Goal: Task Accomplishment & Management: Manage account settings

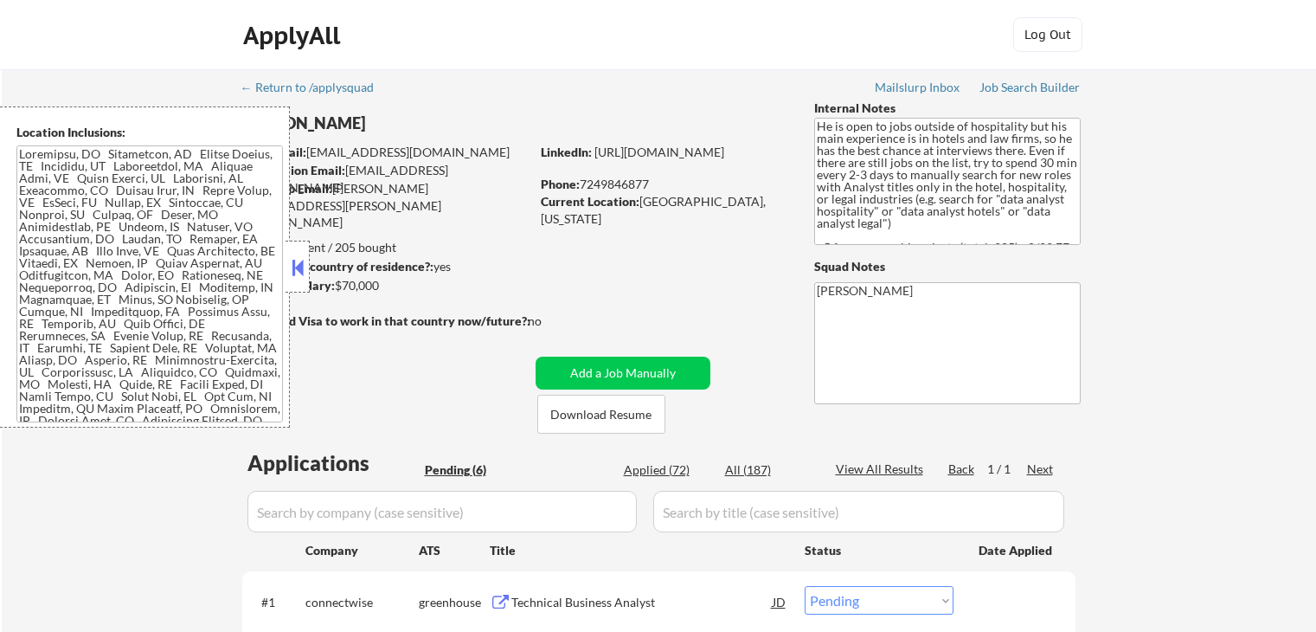
select select ""pending""
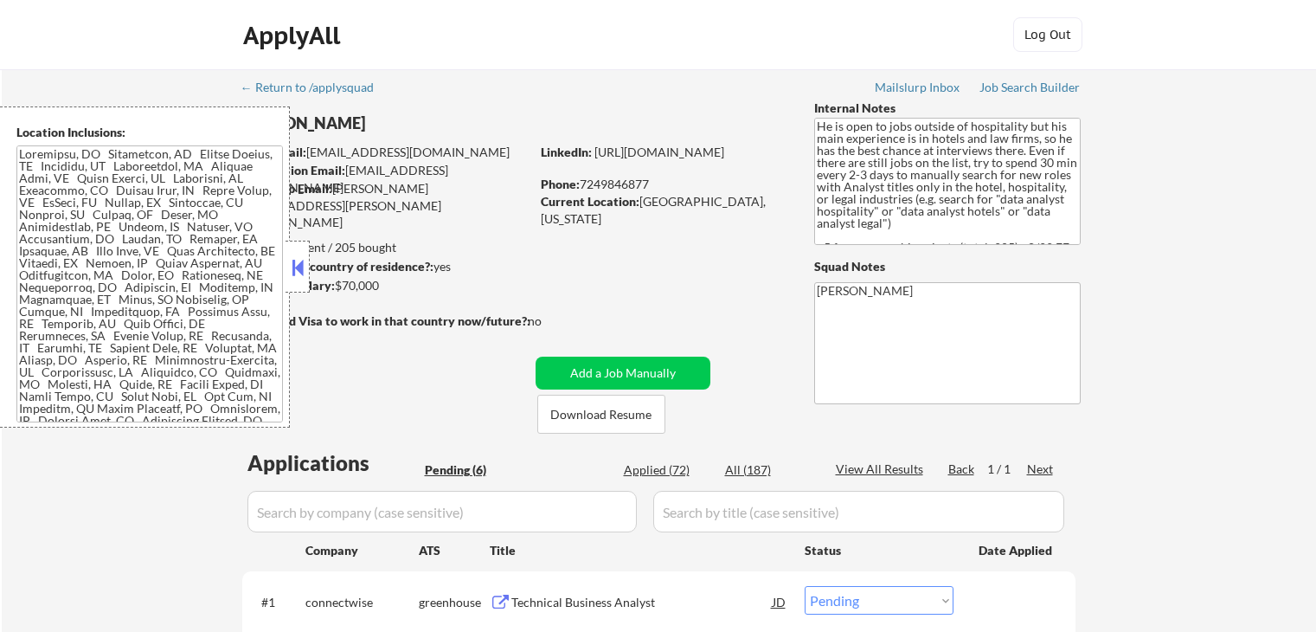
select select ""pending""
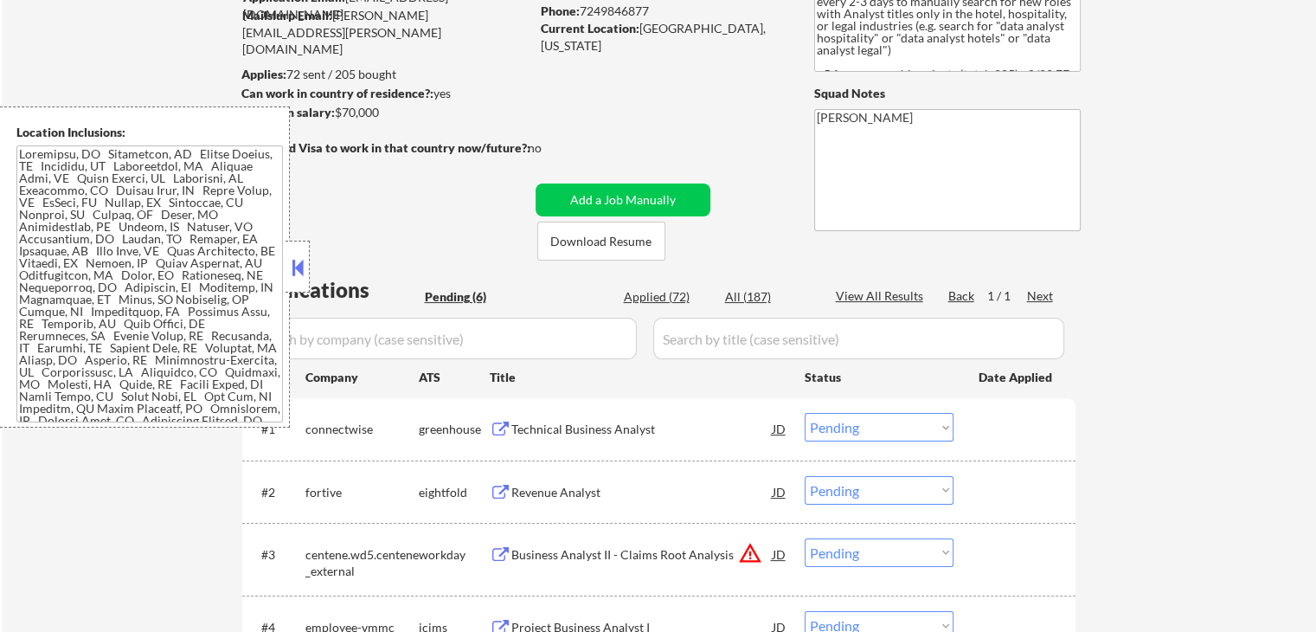
click at [300, 259] on button at bounding box center [297, 267] width 19 height 26
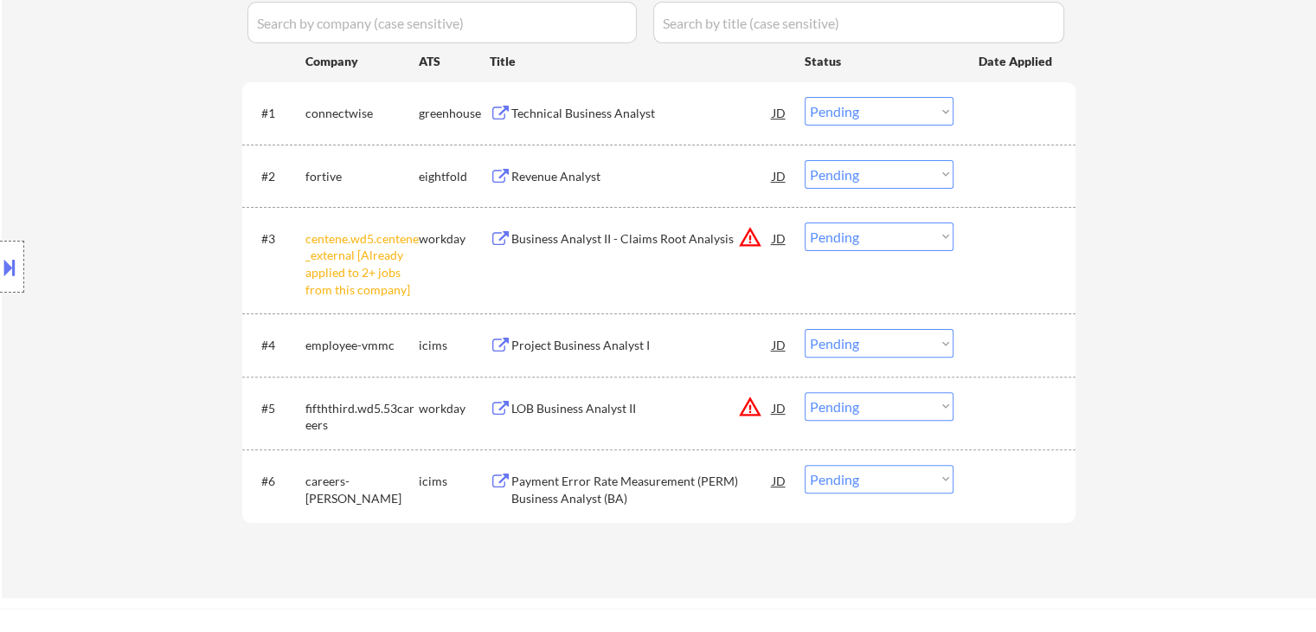
scroll to position [606, 0]
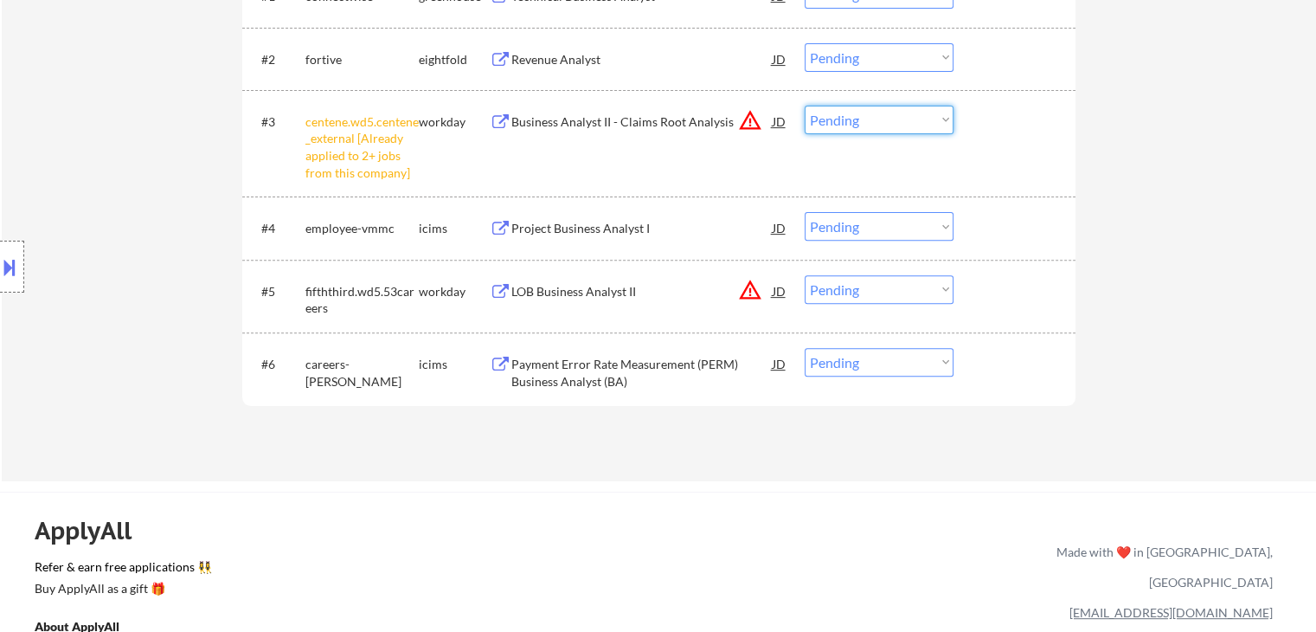
click at [851, 125] on select "Choose an option... Pending Applied Excluded (Questions) Excluded (Expired) Exc…" at bounding box center [879, 120] width 149 height 29
click at [805, 106] on select "Choose an option... Pending Applied Excluded (Questions) Excluded (Expired) Exc…" at bounding box center [879, 120] width 149 height 29
select select ""pending""
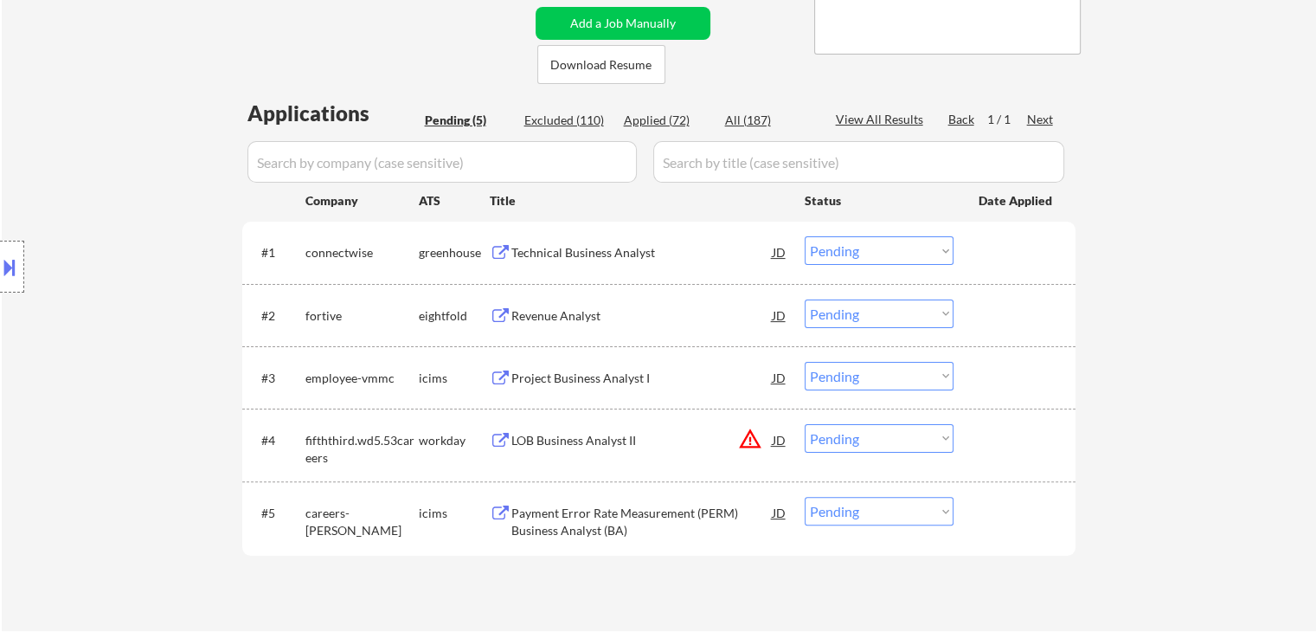
scroll to position [346, 0]
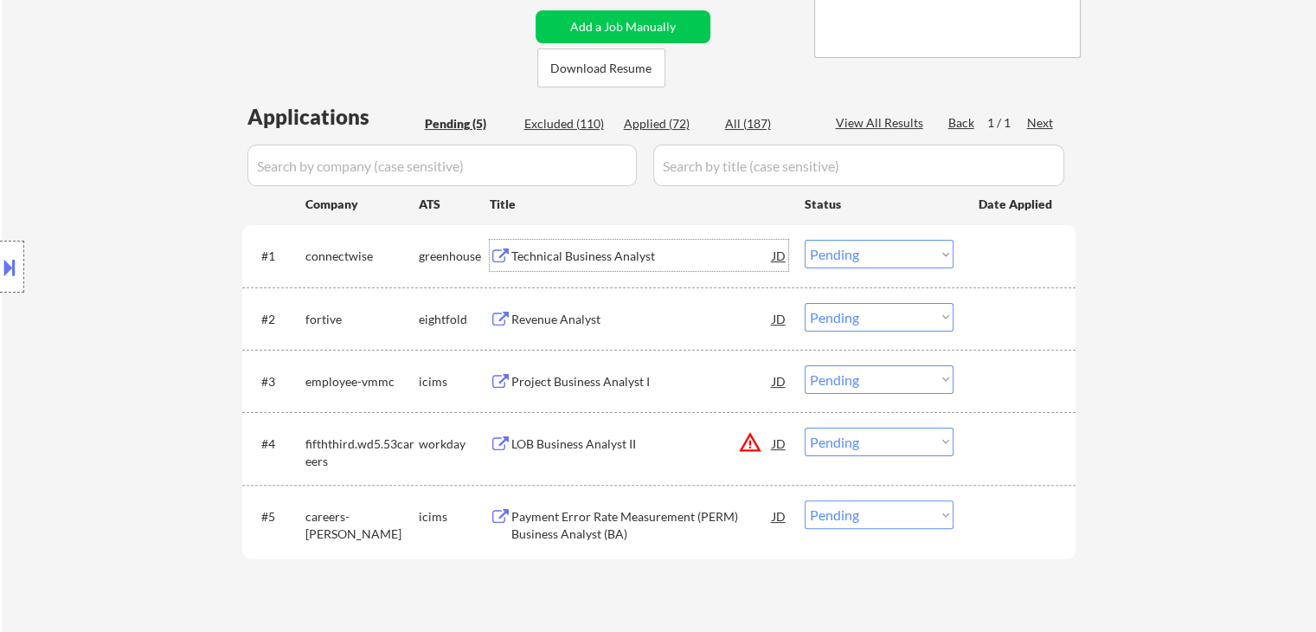
click at [562, 260] on div "Technical Business Analyst" at bounding box center [641, 255] width 261 height 17
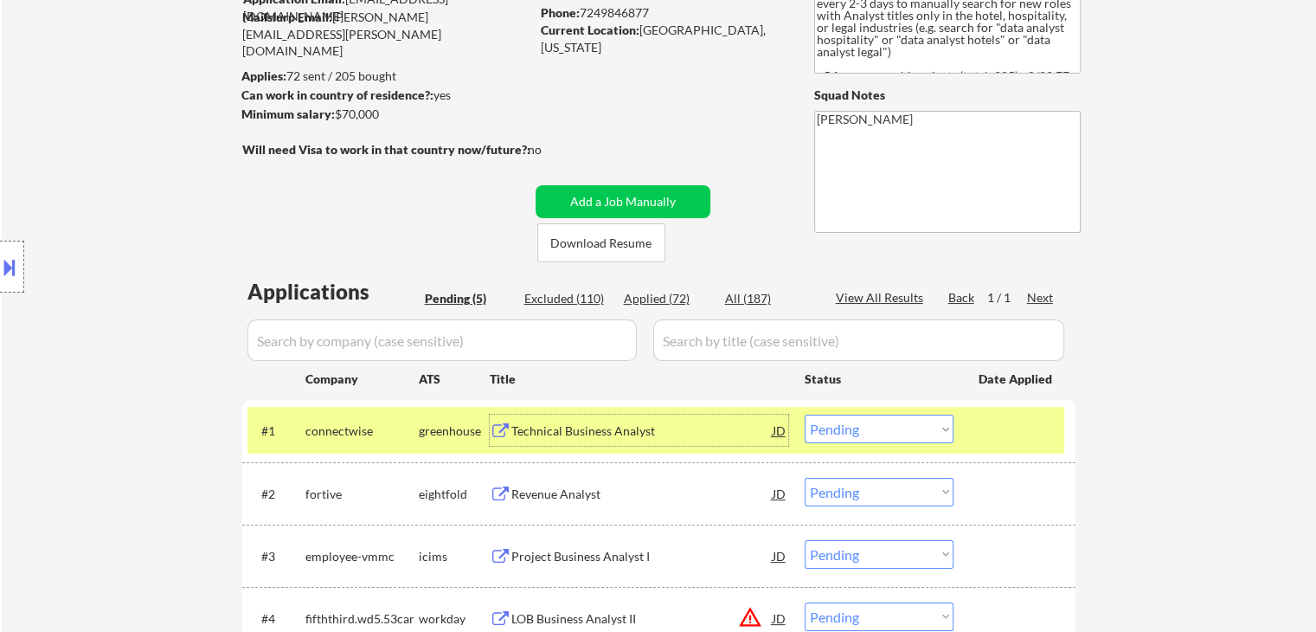
scroll to position [0, 0]
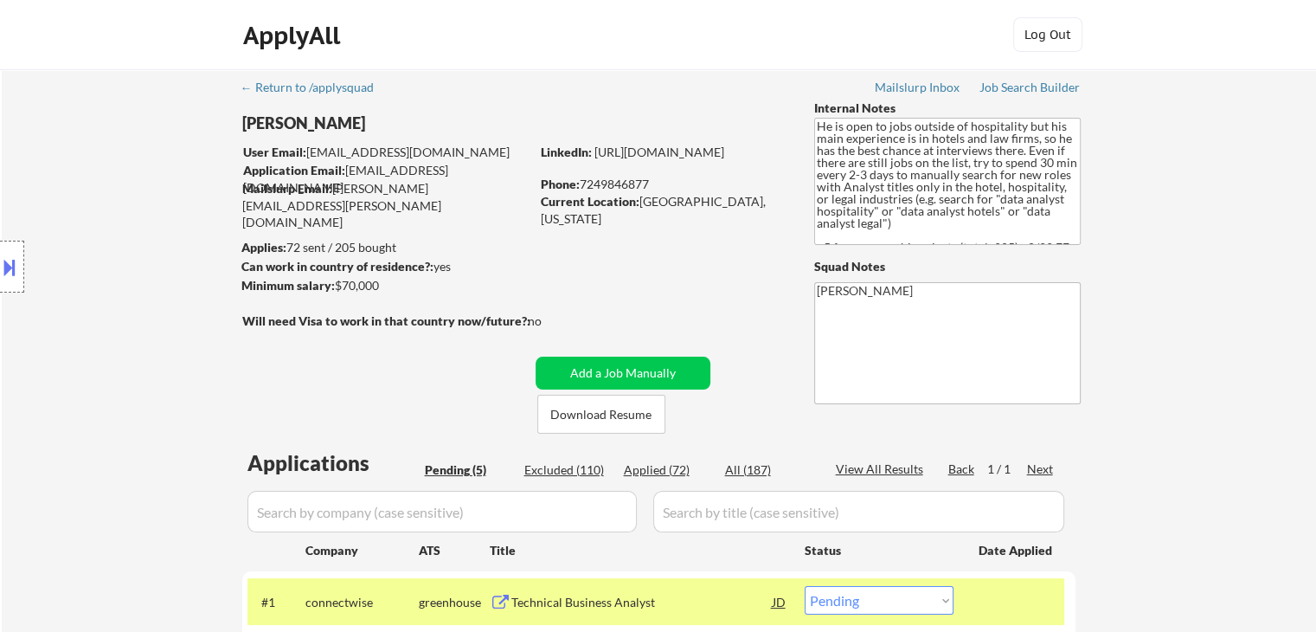
click at [0, 275] on button at bounding box center [9, 267] width 19 height 29
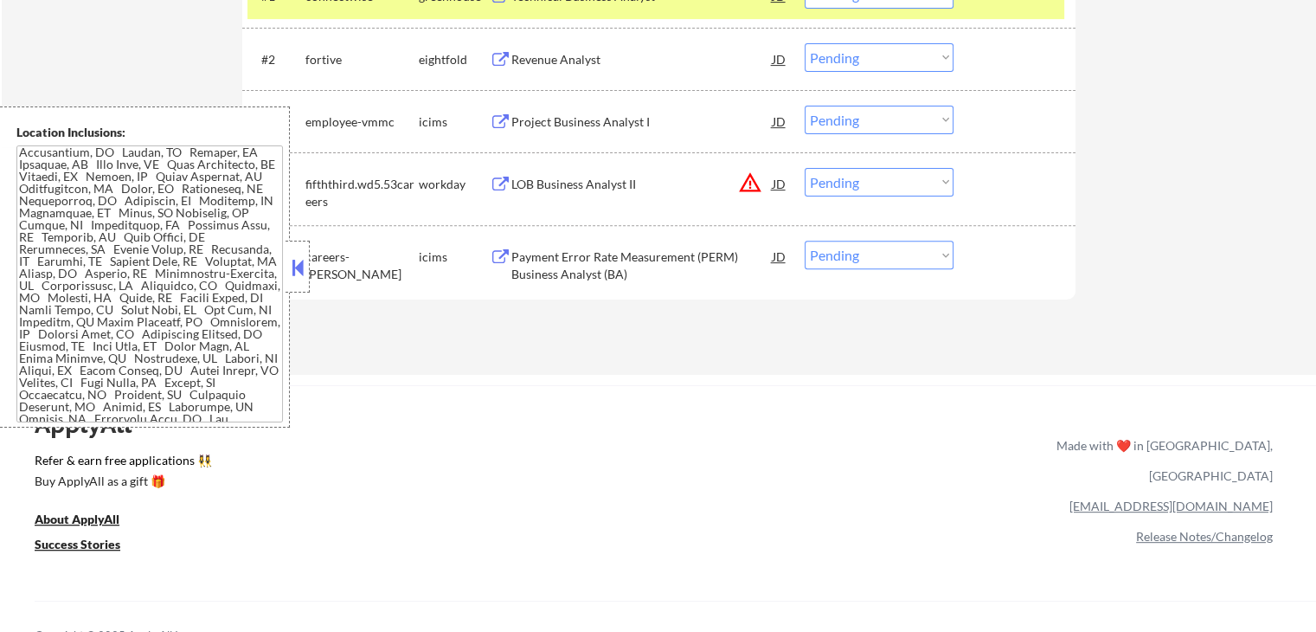
scroll to position [176, 0]
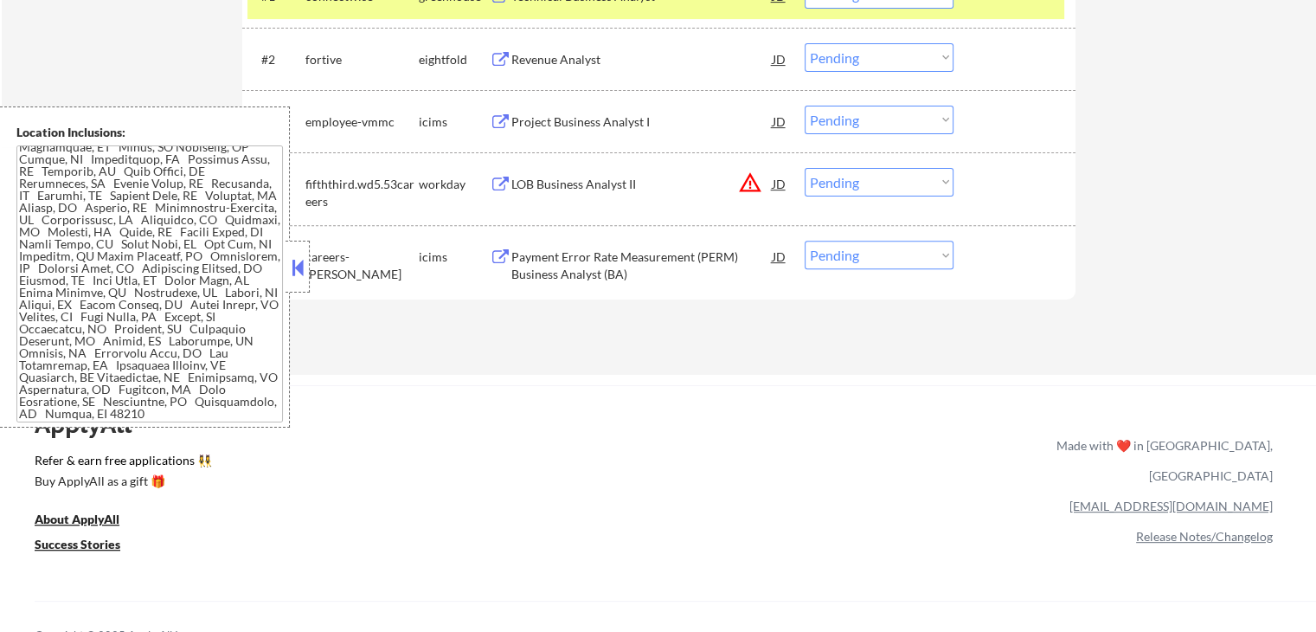
click at [543, 427] on div "ApplyAll Refer & earn free applications 👯‍♀️ Buy ApplyAll as a gift 🎁 About App…" at bounding box center [658, 534] width 1316 height 274
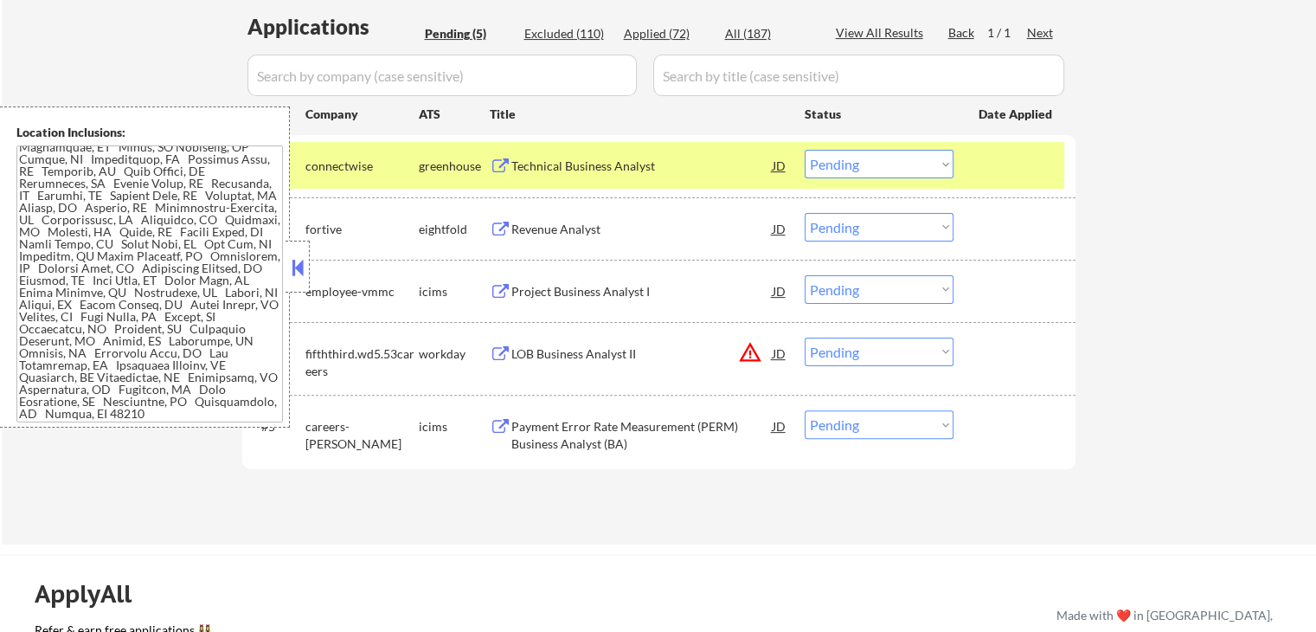
scroll to position [433, 0]
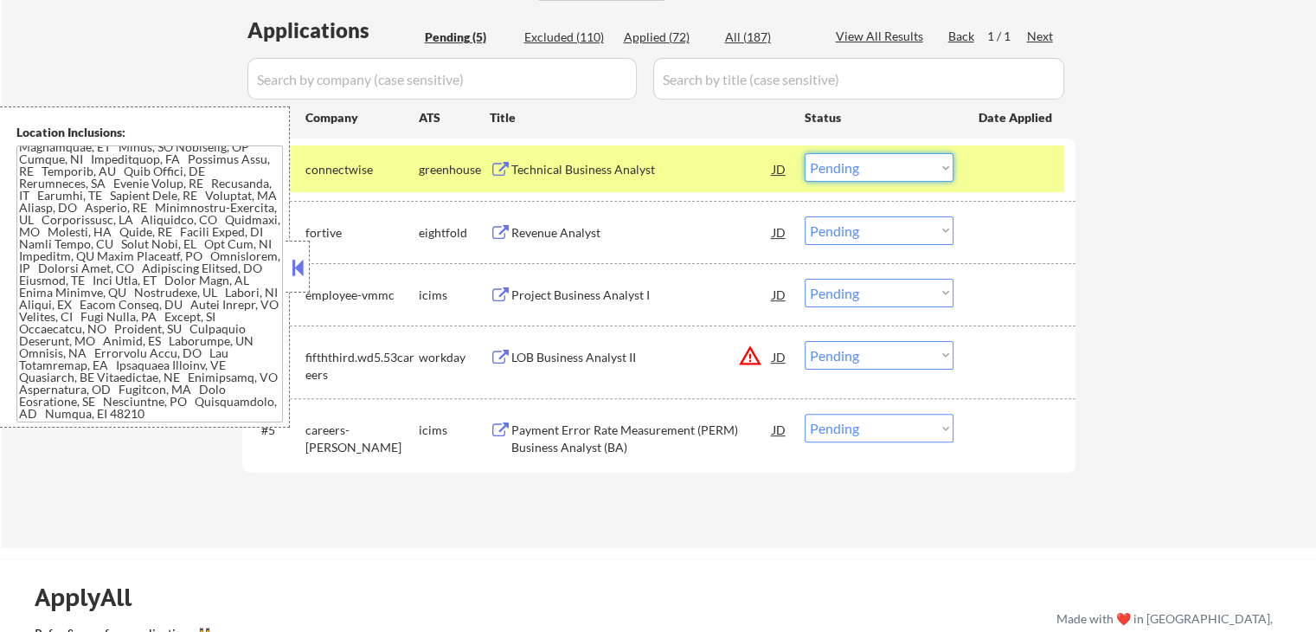
click at [874, 168] on select "Choose an option... Pending Applied Excluded (Questions) Excluded (Expired) Exc…" at bounding box center [879, 167] width 149 height 29
click at [805, 153] on select "Choose an option... Pending Applied Excluded (Questions) Excluded (Expired) Exc…" at bounding box center [879, 167] width 149 height 29
click at [302, 270] on button at bounding box center [297, 267] width 19 height 26
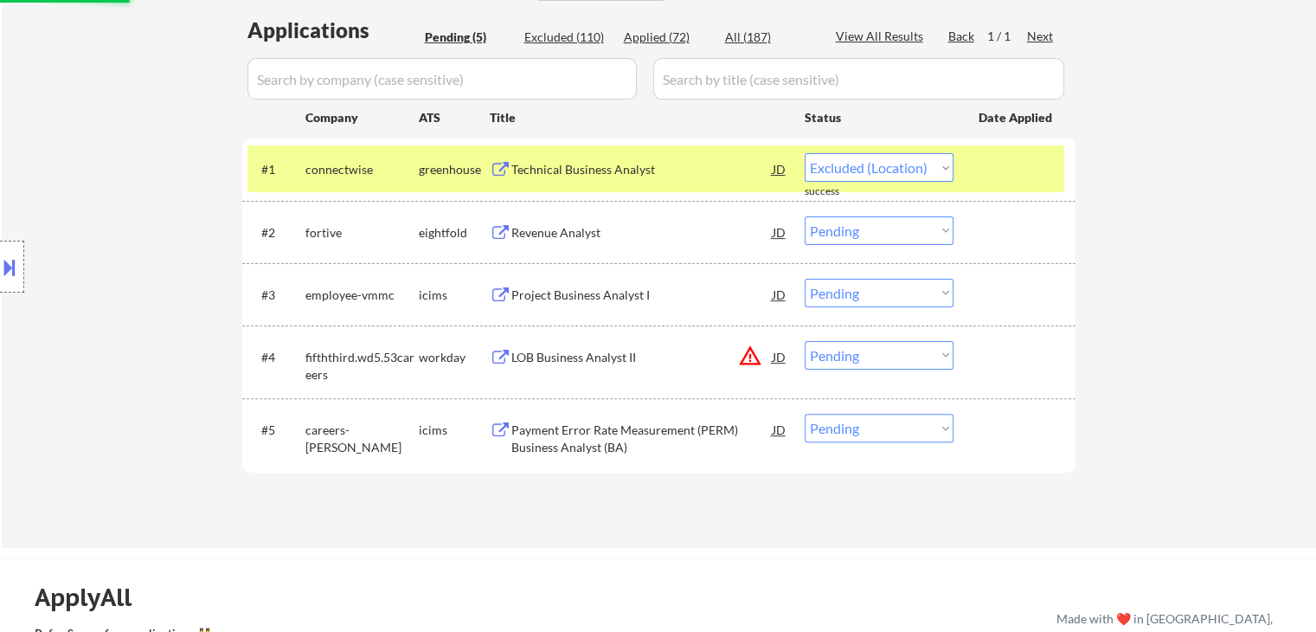
select select ""pending""
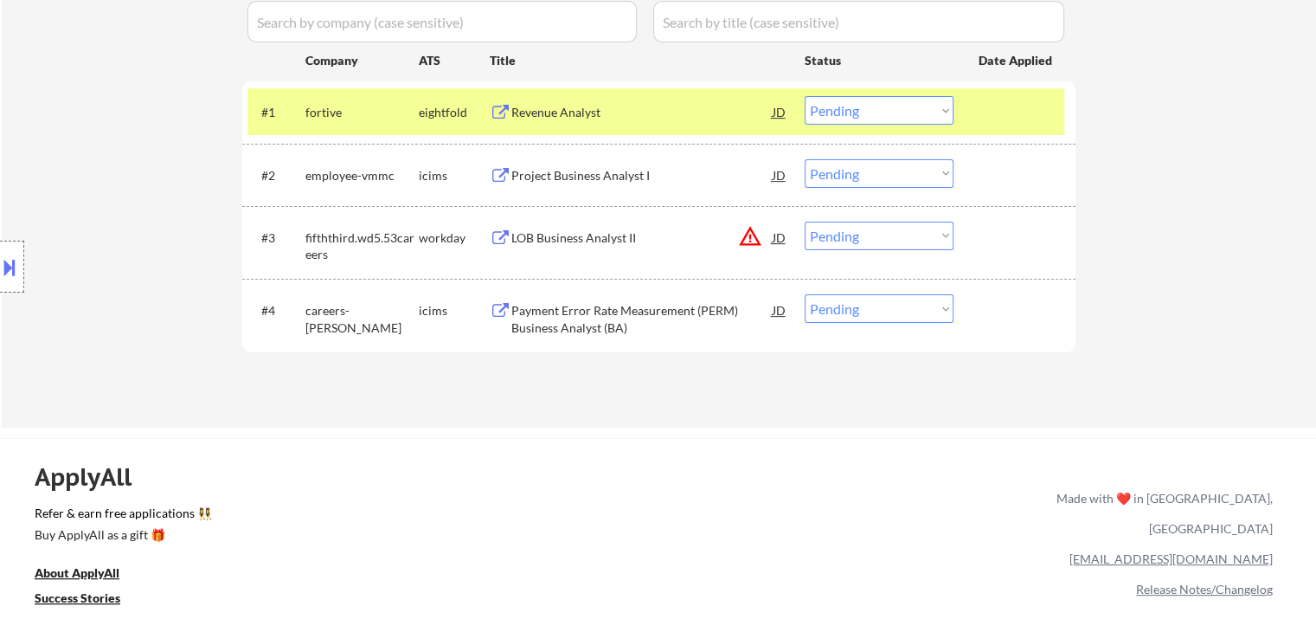
scroll to position [519, 0]
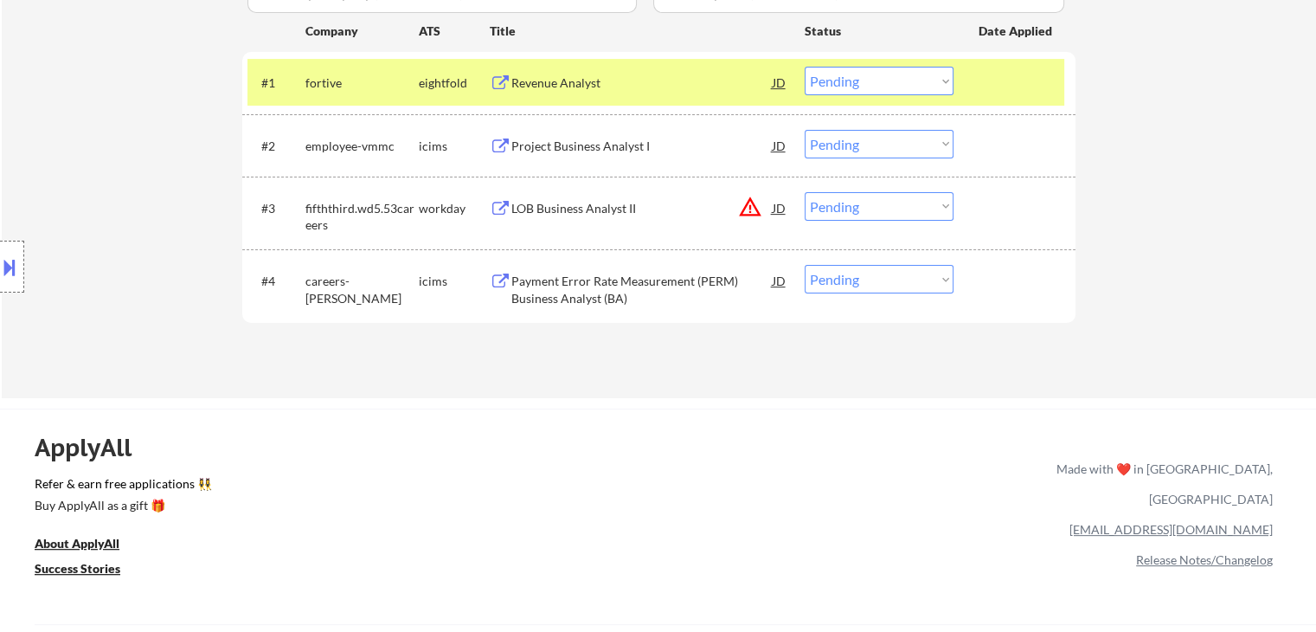
click at [597, 296] on div "Payment Error Rate Measurement (PERM) Business Analyst (BA)" at bounding box center [641, 290] width 261 height 34
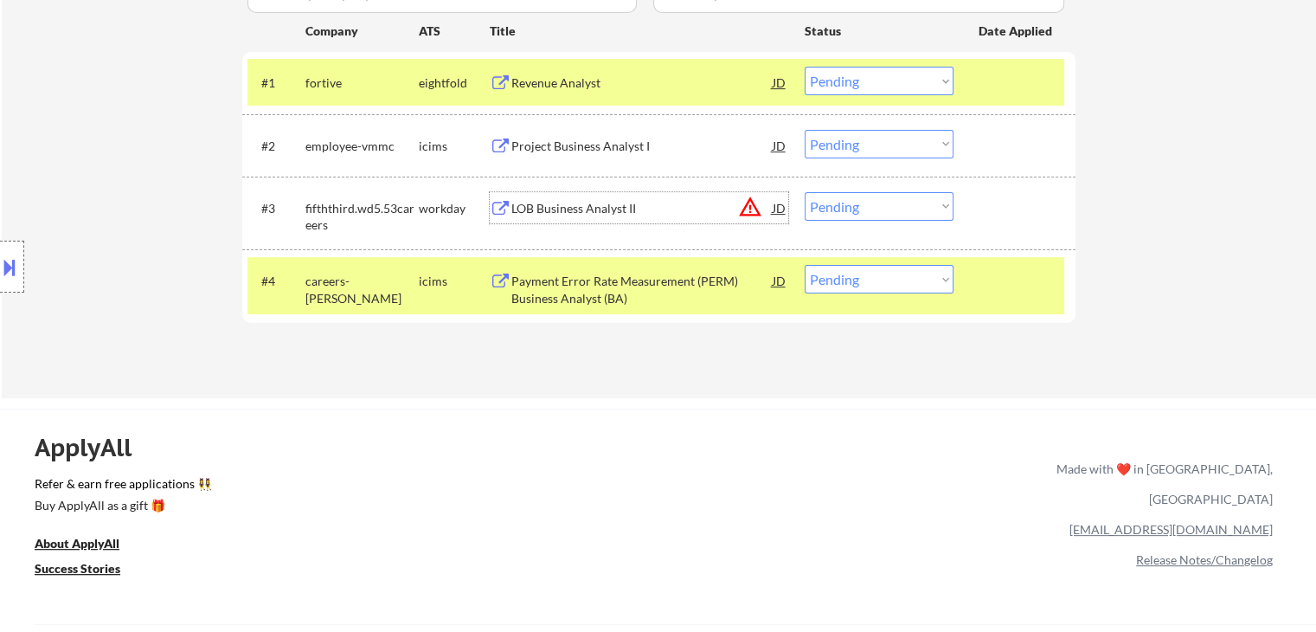
click at [570, 204] on div "LOB Business Analyst II" at bounding box center [641, 208] width 261 height 17
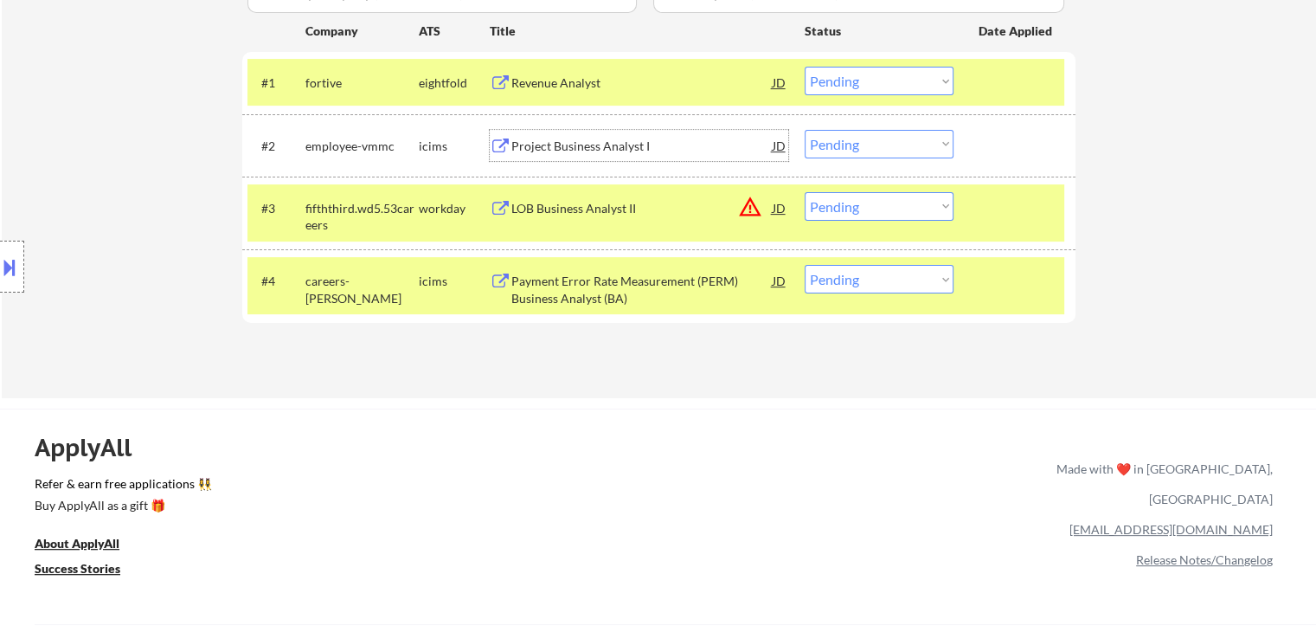
click at [568, 155] on div "Project Business Analyst I" at bounding box center [641, 145] width 261 height 31
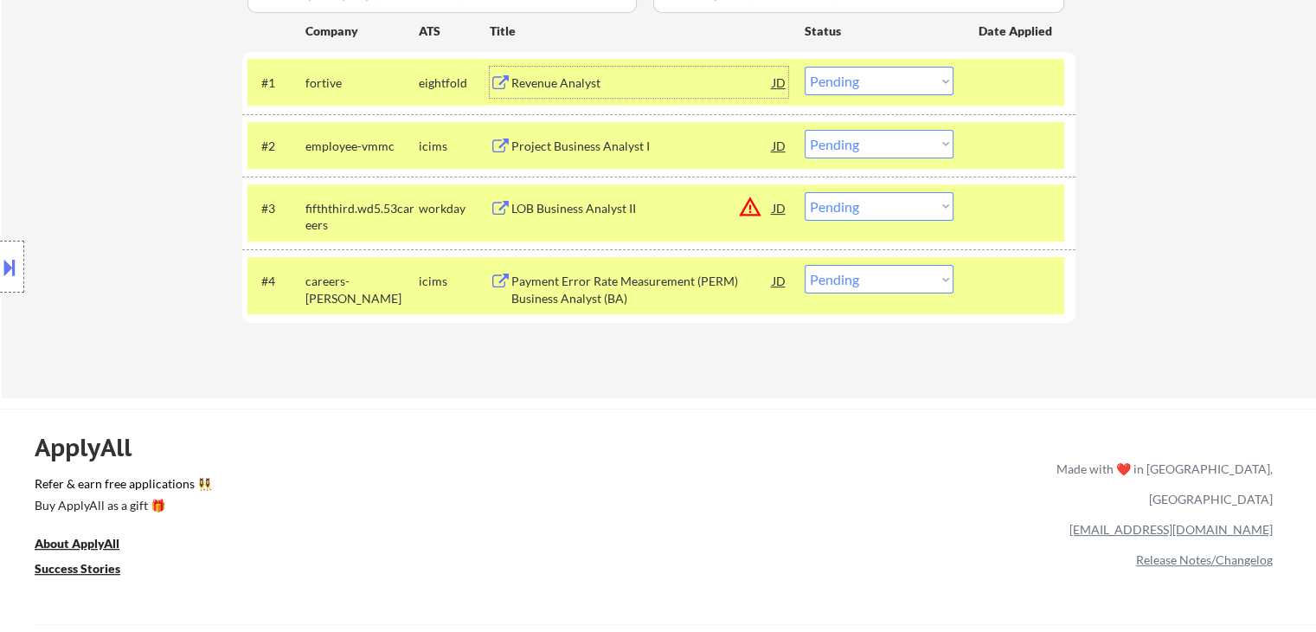
click at [561, 67] on div "Revenue Analyst" at bounding box center [641, 82] width 261 height 31
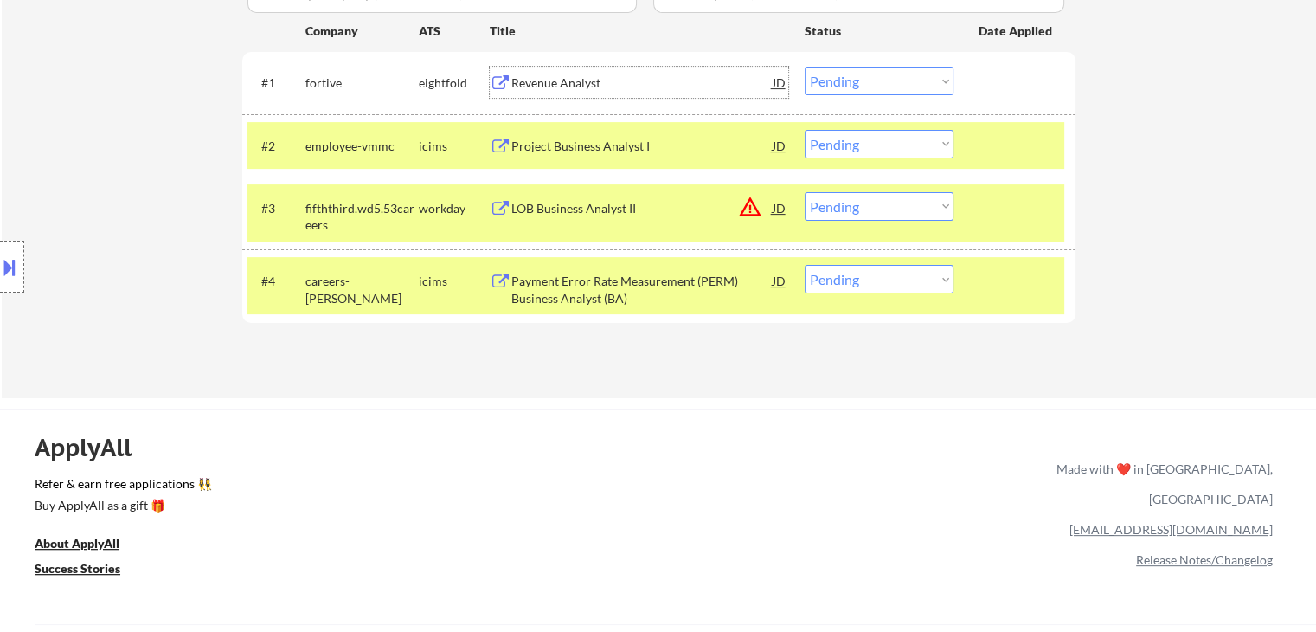
click at [2, 272] on button at bounding box center [9, 267] width 19 height 29
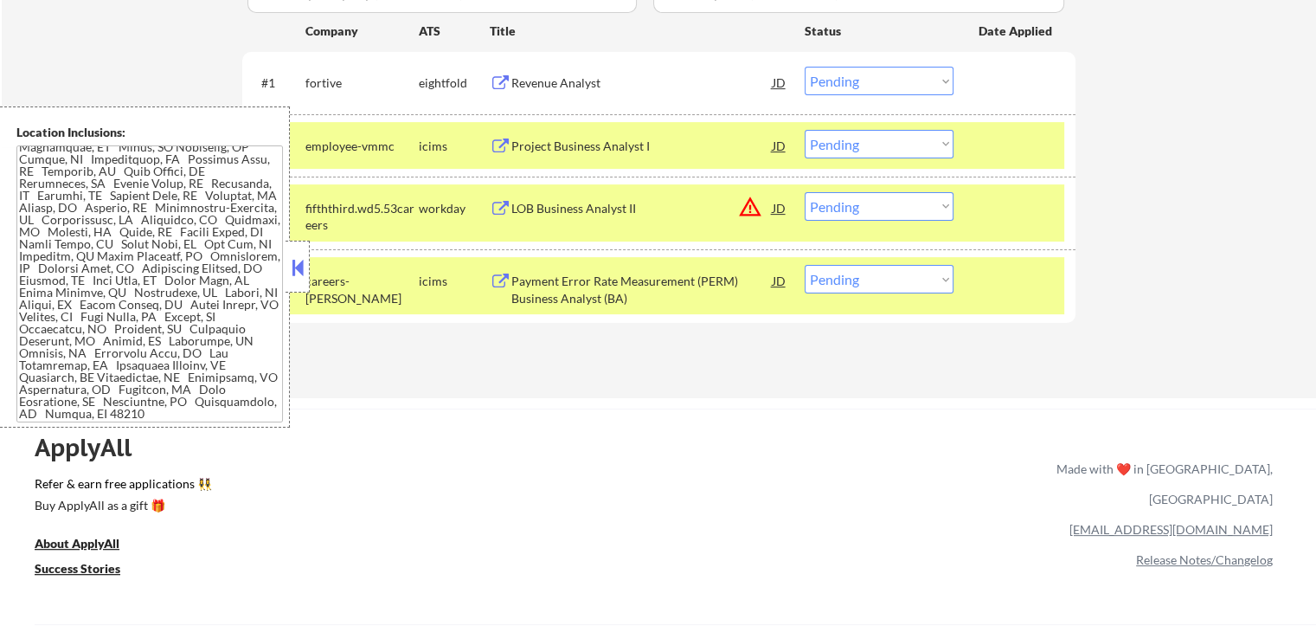
click at [858, 208] on select "Choose an option... Pending Applied Excluded (Questions) Excluded (Expired) Exc…" at bounding box center [879, 206] width 149 height 29
click at [805, 192] on select "Choose an option... Pending Applied Excluded (Questions) Excluded (Expired) Exc…" at bounding box center [879, 206] width 149 height 29
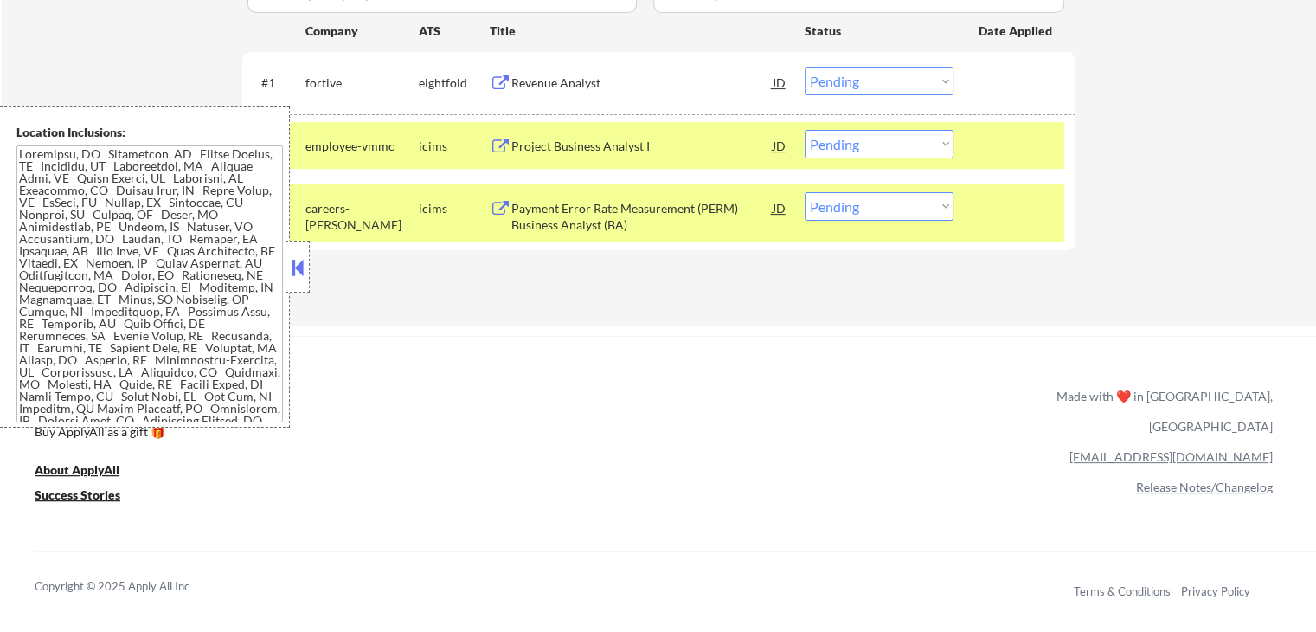
click at [886, 217] on select "Choose an option... Pending Applied Excluded (Questions) Excluded (Expired) Exc…" at bounding box center [879, 206] width 149 height 29
select select ""excluded__location_""
click at [805, 192] on select "Choose an option... Pending Applied Excluded (Questions) Excluded (Expired) Exc…" at bounding box center [879, 206] width 149 height 29
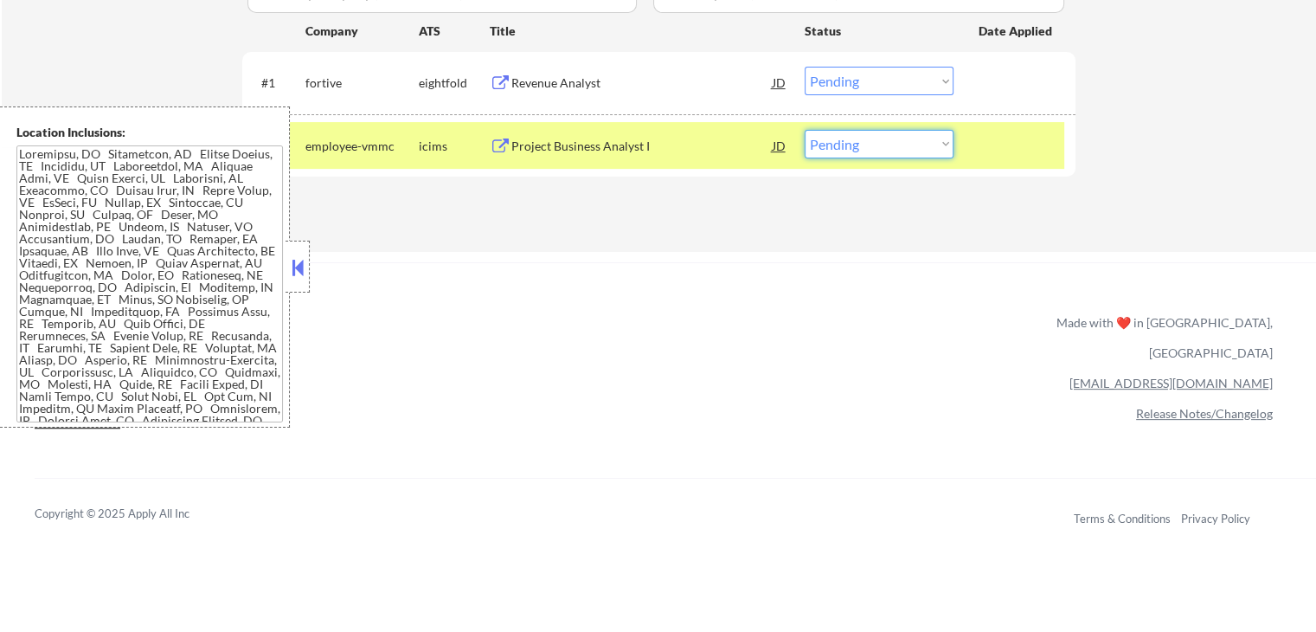
click at [902, 149] on select "Choose an option... Pending Applied Excluded (Questions) Excluded (Expired) Exc…" at bounding box center [879, 144] width 149 height 29
select select ""excluded__location_""
click at [805, 130] on select "Choose an option... Pending Applied Excluded (Questions) Excluded (Expired) Exc…" at bounding box center [879, 144] width 149 height 29
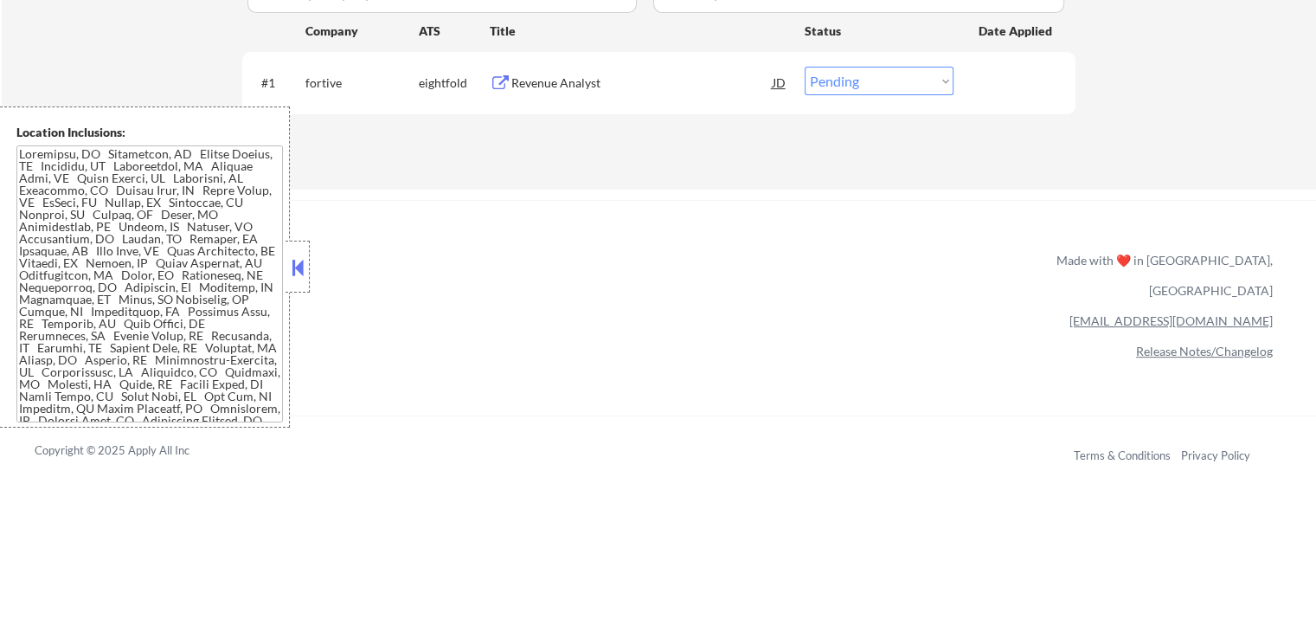
drag, startPoint x: 842, startPoint y: 83, endPoint x: 840, endPoint y: 94, distance: 11.4
click at [842, 83] on select "Choose an option... Pending Applied Excluded (Questions) Excluded (Expired) Exc…" at bounding box center [879, 81] width 149 height 29
select select ""applied""
click at [805, 67] on select "Choose an option... Pending Applied Excluded (Questions) Excluded (Expired) Exc…" at bounding box center [879, 81] width 149 height 29
click at [301, 262] on button at bounding box center [297, 267] width 19 height 26
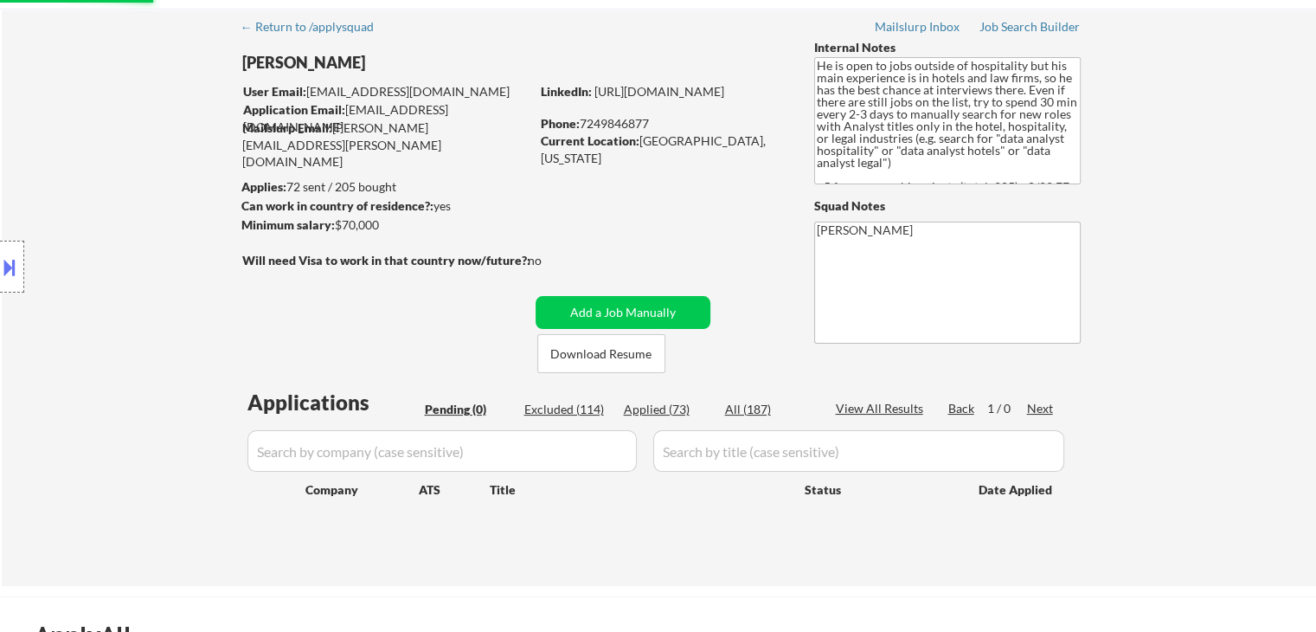
scroll to position [0, 0]
